Goal: Task Accomplishment & Management: Use online tool/utility

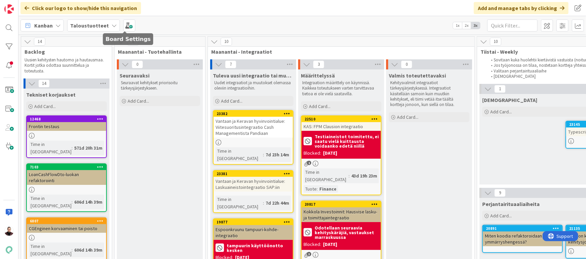
scroll to position [35, 905]
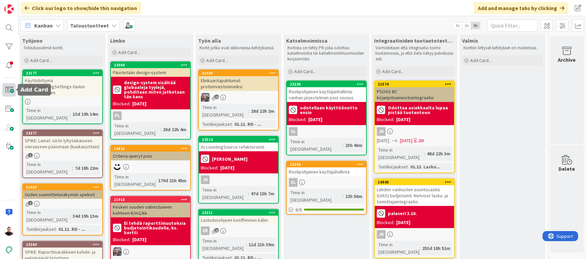
click at [7, 90] on span at bounding box center [8, 89] width 13 height 13
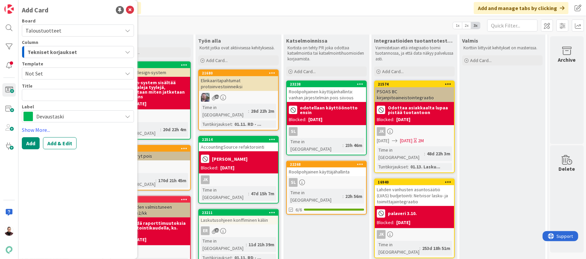
click at [60, 55] on span "Tekniset korjaukset" at bounding box center [52, 52] width 49 height 9
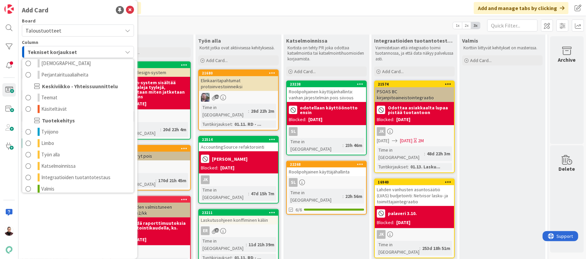
scroll to position [111, 0]
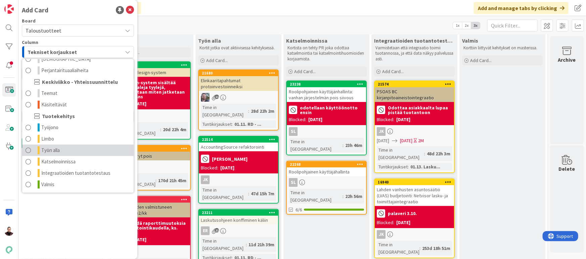
click at [72, 145] on link "Työn alla" at bounding box center [77, 150] width 111 height 11
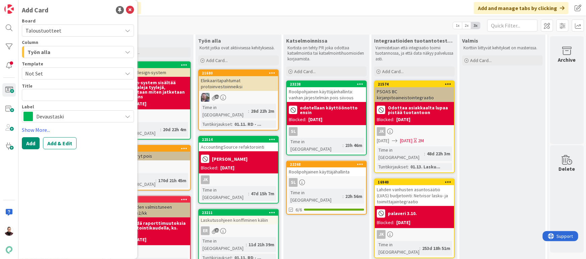
click at [73, 114] on span "Devaustaski" at bounding box center [77, 116] width 83 height 9
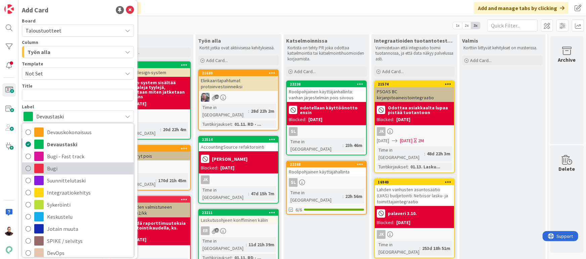
click at [68, 168] on span "Bugi" at bounding box center [88, 168] width 83 height 10
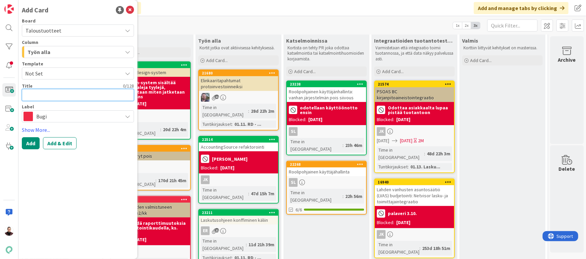
click at [72, 97] on textarea at bounding box center [78, 95] width 112 height 12
paste textarea "Aravalainan konvertointi tavalliseksi lainaksi - korontarkistus menee heinäkuul…"
type textarea "x"
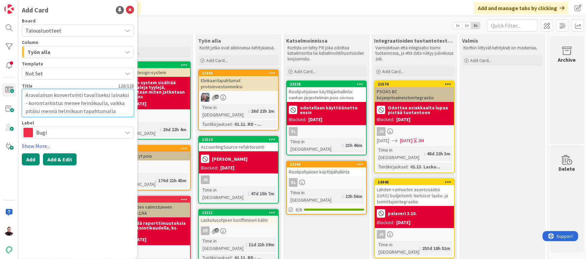
type textarea "Aravalainan konvertointi tavalliseksi lainaksi - korontarkistus menee heinäkuul…"
click at [64, 159] on button "Add & Edit" at bounding box center [60, 159] width 34 height 12
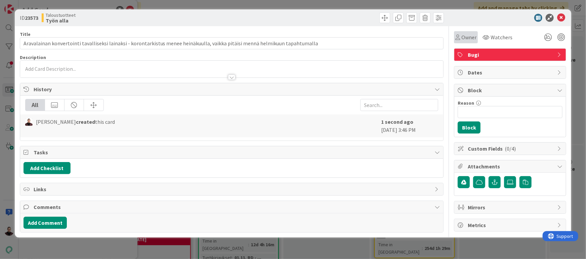
click at [462, 40] on span "Owner" at bounding box center [468, 37] width 15 height 8
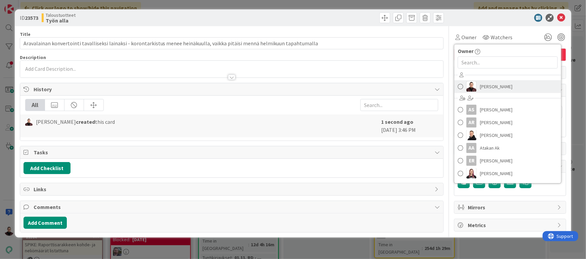
click at [479, 83] on link "[PERSON_NAME]" at bounding box center [507, 86] width 107 height 13
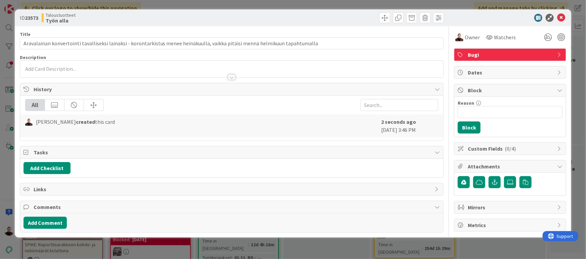
click at [453, 4] on div "ID 23573 Taloustuotteet Työn alla Title 126 / 128 Aravalainan konvertointi tava…" at bounding box center [293, 129] width 586 height 259
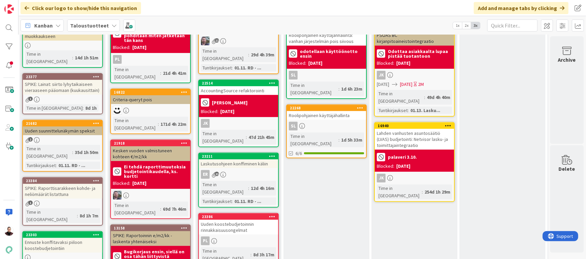
scroll to position [0, 905]
